Goal: Task Accomplishment & Management: Manage account settings

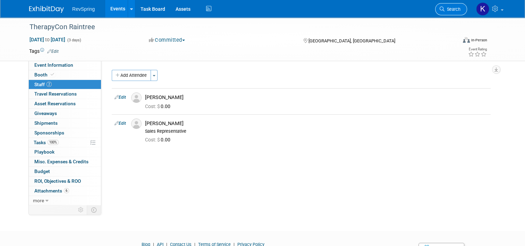
click at [453, 12] on link "Search" at bounding box center [451, 9] width 32 height 12
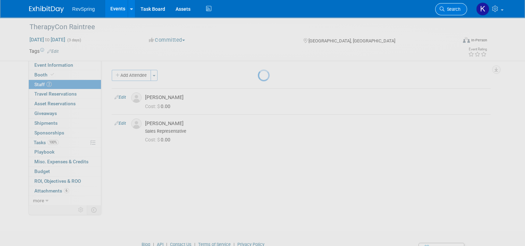
click at [454, 14] on link "Search" at bounding box center [451, 9] width 32 height 12
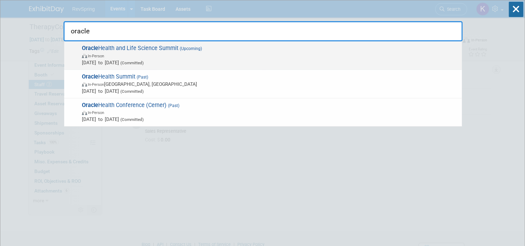
type input "oracle"
click at [261, 53] on span "In-Person" at bounding box center [270, 55] width 377 height 7
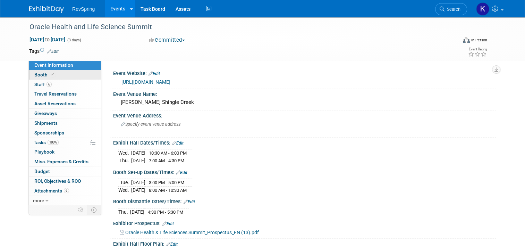
click at [56, 76] on link "Booth" at bounding box center [65, 74] width 72 height 9
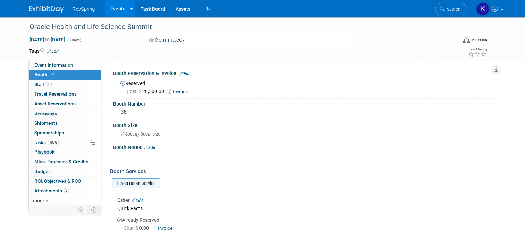
click at [133, 179] on link "Add Booth Service" at bounding box center [136, 183] width 48 height 10
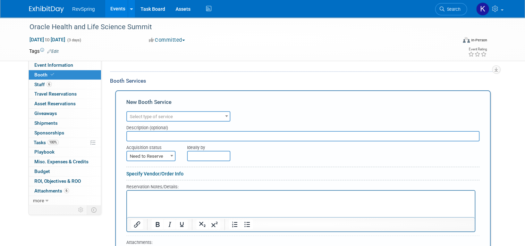
scroll to position [92, 0]
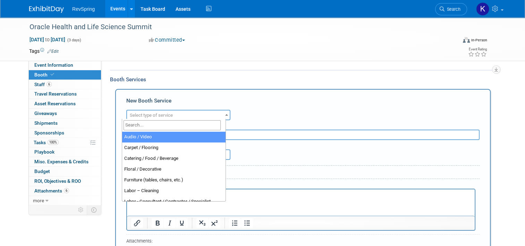
click at [187, 117] on span "Select type of service" at bounding box center [178, 115] width 103 height 10
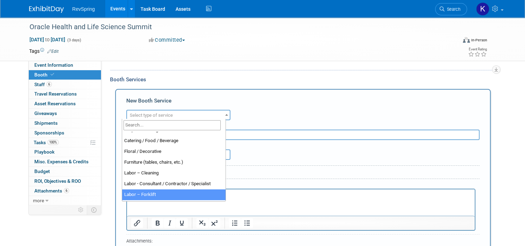
scroll to position [17, 0]
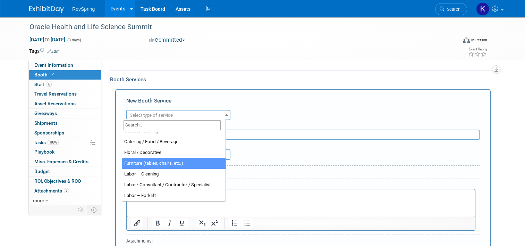
select select "6"
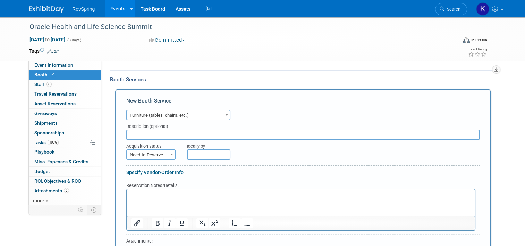
click at [159, 133] on input "text" at bounding box center [302, 134] width 353 height 10
type input "Bag rack"
click at [161, 156] on span "Need to Reserve" at bounding box center [151, 155] width 48 height 10
select select "2"
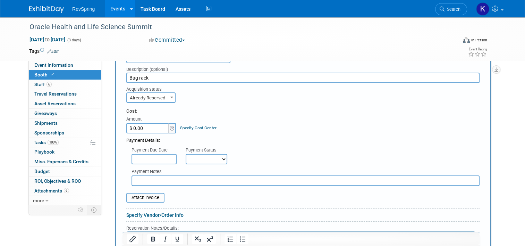
scroll to position [150, 0]
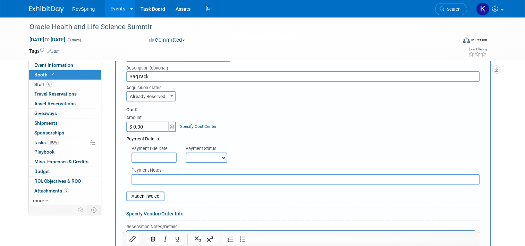
click at [146, 127] on input "$ 0.00" at bounding box center [147, 126] width 43 height 10
type input "$ 54.30"
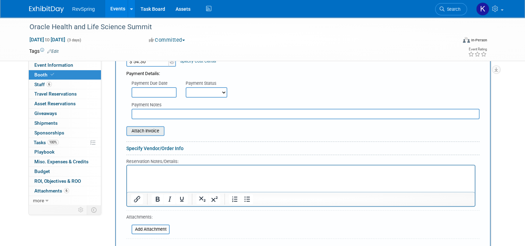
click at [137, 127] on input "file" at bounding box center [122, 131] width 83 height 8
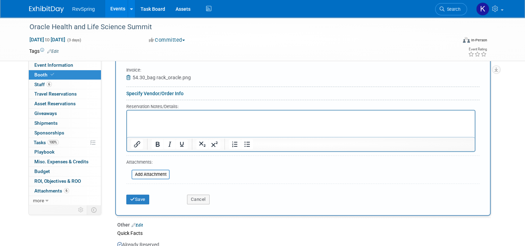
scroll to position [276, 0]
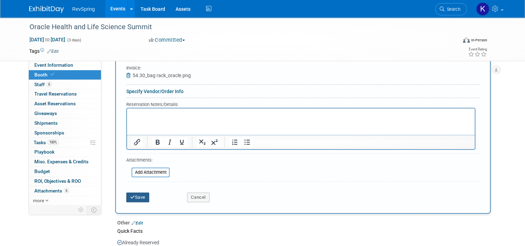
click at [130, 195] on button "Save" at bounding box center [137, 197] width 23 height 10
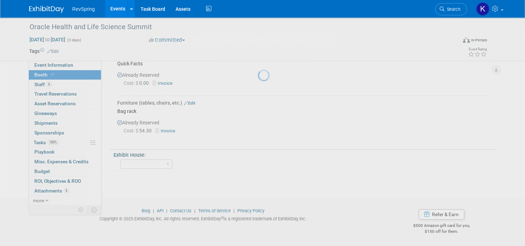
scroll to position [143, 0]
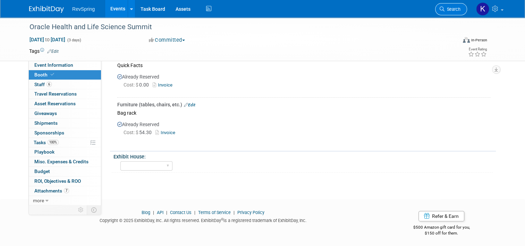
click at [454, 7] on span "Search" at bounding box center [453, 9] width 16 height 5
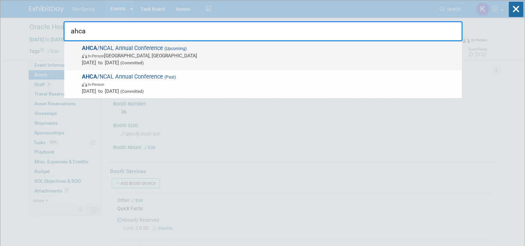
type input "ahca"
click at [356, 47] on span "AHCA /NCAL Annual Conference (Upcoming) In-Person [GEOGRAPHIC_DATA], [GEOGRAPHI…" at bounding box center [269, 55] width 379 height 21
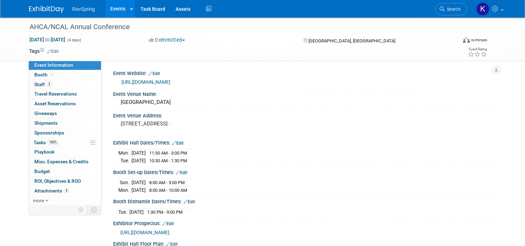
drag, startPoint x: 0, startPoint y: 0, endPoint x: 356, endPoint y: 47, distance: 359.5
click at [356, 48] on td at bounding box center [234, 51] width 351 height 7
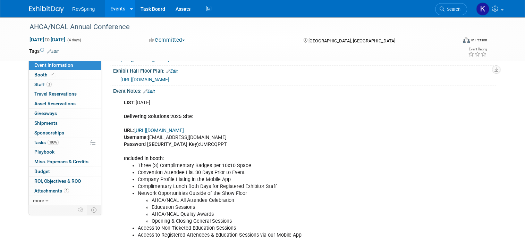
scroll to position [169, 0]
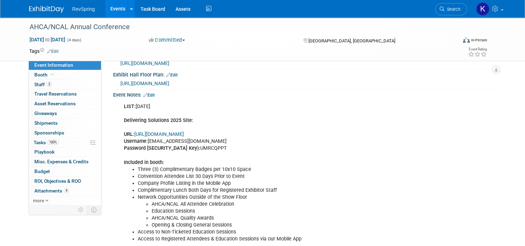
click at [148, 98] on link "Edit" at bounding box center [148, 95] width 11 height 5
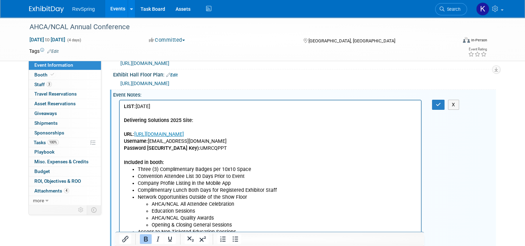
scroll to position [419, 0]
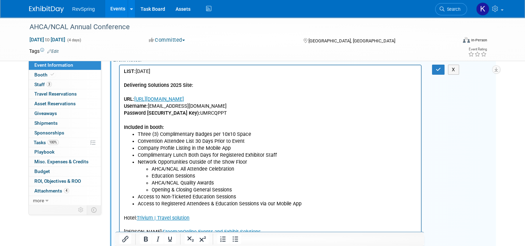
scroll to position [204, 0]
click at [440, 72] on icon "button" at bounding box center [438, 69] width 5 height 5
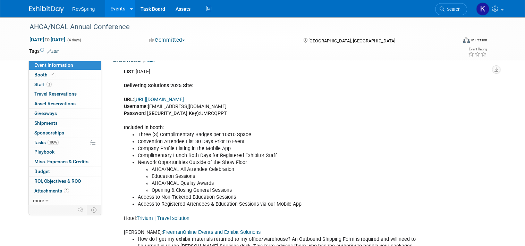
click at [151, 63] on link "Edit" at bounding box center [148, 60] width 11 height 5
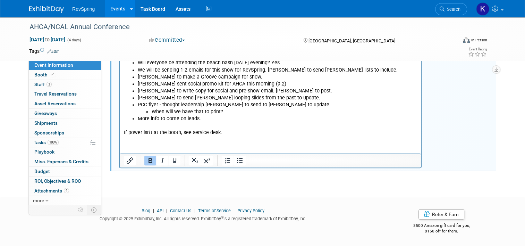
scroll to position [279, 0]
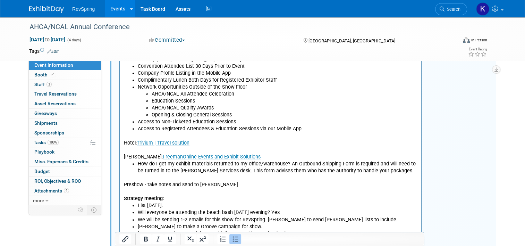
click at [298, 131] on li "Access to Registered Attendees & Education Sessions via our Mobile App" at bounding box center [277, 128] width 279 height 7
click at [210, 144] on p "Hotel: Trivium | Travel solution Freeman: FreemanOnline Events and Exhibit Solu…" at bounding box center [270, 147] width 293 height 28
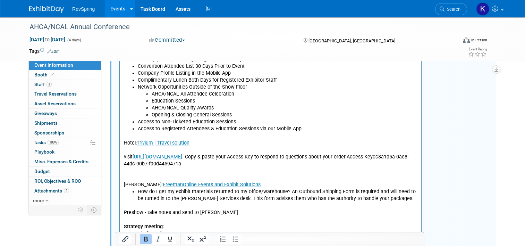
click at [159, 171] on p "Freeman: FreemanOnline Events and Exhibit Solutions" at bounding box center [270, 177] width 293 height 21
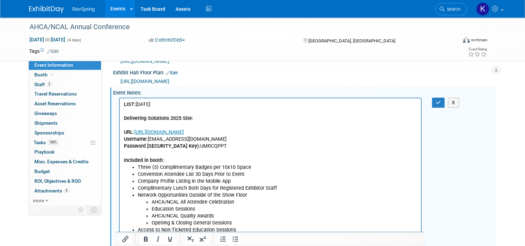
scroll to position [170, 0]
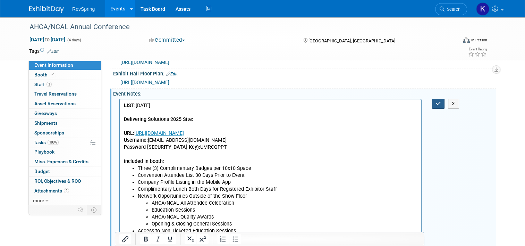
click at [440, 106] on icon "button" at bounding box center [438, 103] width 5 height 5
